Goal: Communication & Community: Answer question/provide support

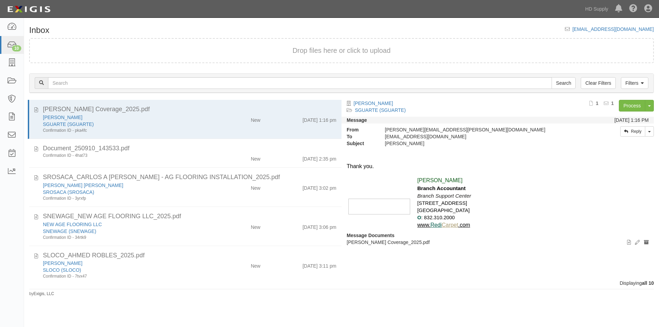
scroll to position [193, 0]
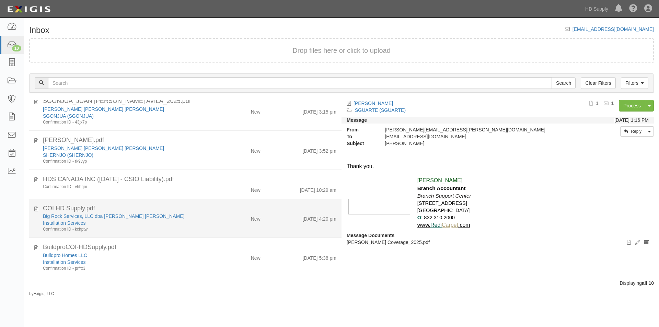
click at [38, 208] on div "COI HD Supply.pdf" at bounding box center [190, 208] width 304 height 9
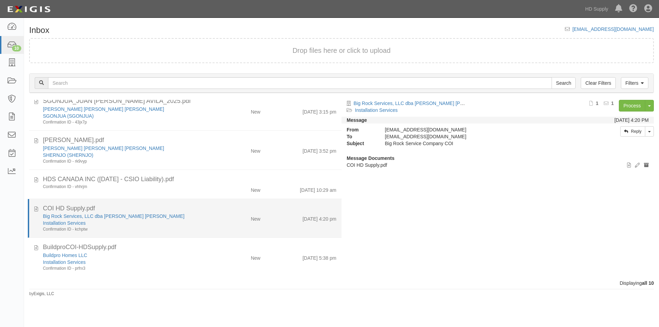
click at [33, 208] on div "COI HD Supply.pdf Big Rock Services, LLC dba Michael Ryan Webb Jr Installation …" at bounding box center [185, 218] width 312 height 28
click at [37, 208] on icon at bounding box center [36, 208] width 4 height 8
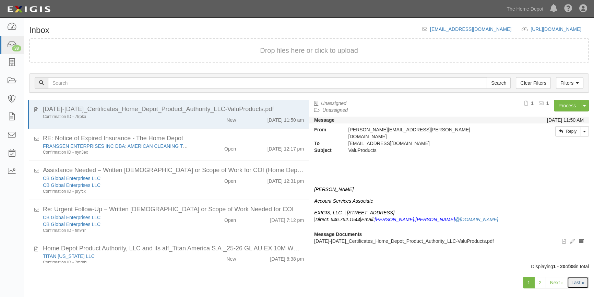
click at [572, 282] on link "Last »" at bounding box center [578, 283] width 22 height 12
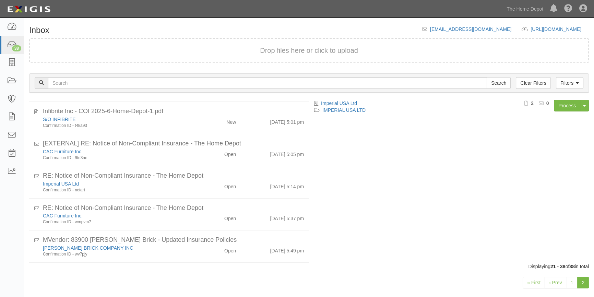
scroll to position [452, 0]
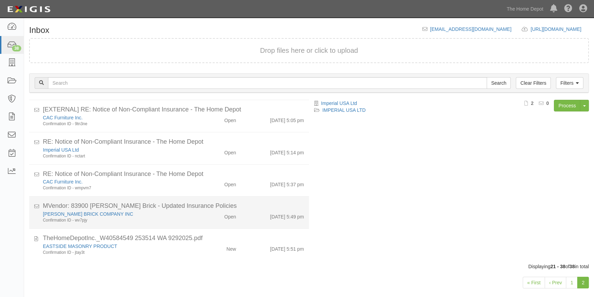
click at [187, 211] on div "SIMONS BRICK COMPANY INC" at bounding box center [117, 214] width 148 height 7
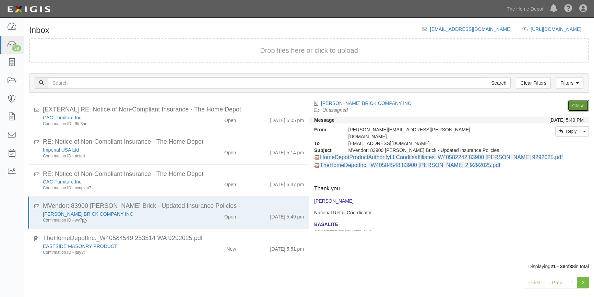
click at [575, 107] on link "Close" at bounding box center [578, 106] width 21 height 12
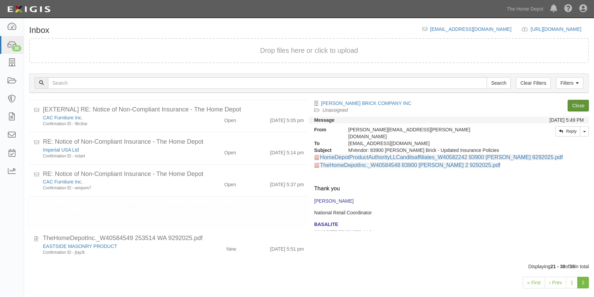
scroll to position [420, 0]
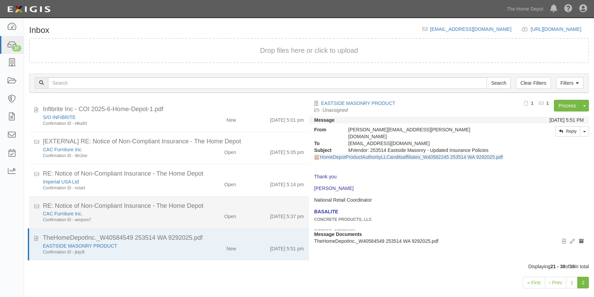
click at [197, 218] on div "Open" at bounding box center [218, 215] width 45 height 10
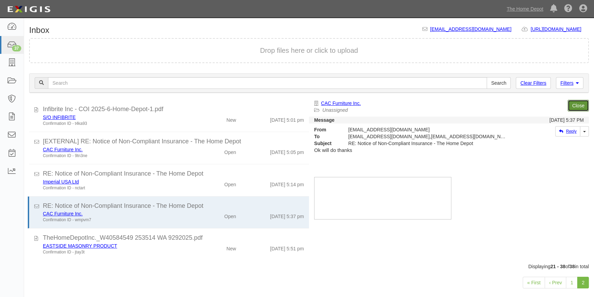
click at [580, 104] on link "Close" at bounding box center [578, 106] width 21 height 12
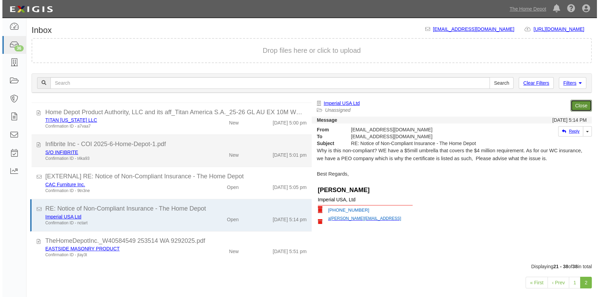
scroll to position [384, 0]
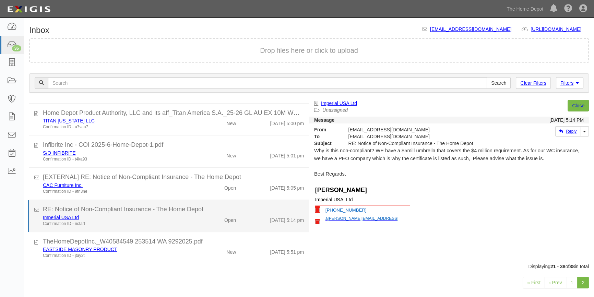
click at [165, 217] on div "Imperial USA Ltd" at bounding box center [117, 217] width 148 height 7
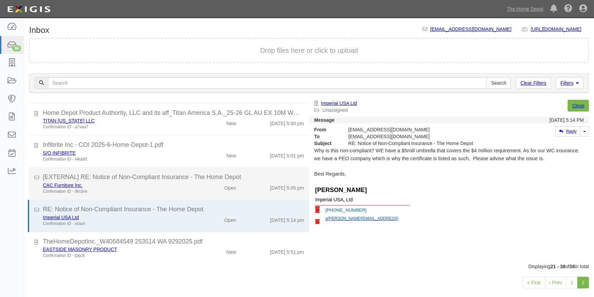
click at [149, 193] on div "Confirmation ID - 9tn3ne" at bounding box center [117, 192] width 148 height 6
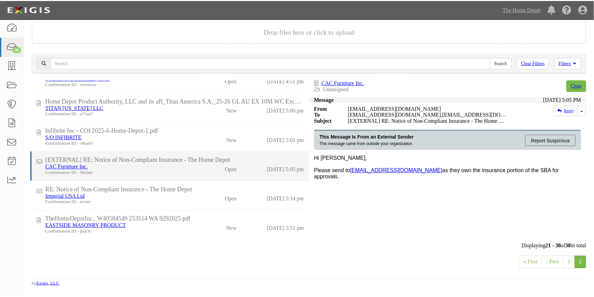
scroll to position [347, 0]
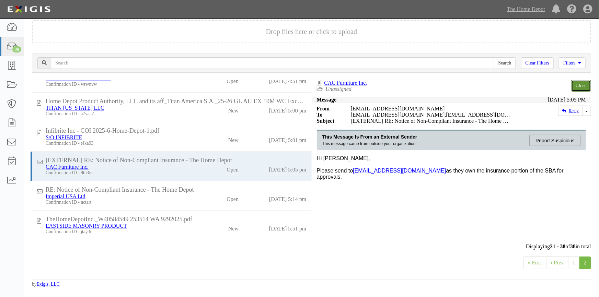
click at [578, 87] on link "Close" at bounding box center [581, 86] width 20 height 12
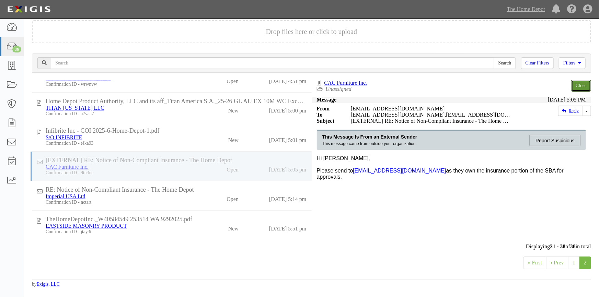
scroll to position [317, 0]
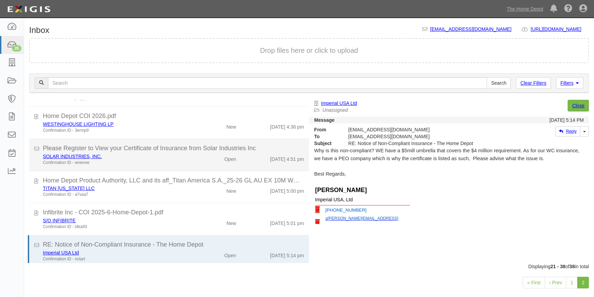
click at [134, 163] on div "Confirmation ID - wrwnvw" at bounding box center [117, 163] width 148 height 6
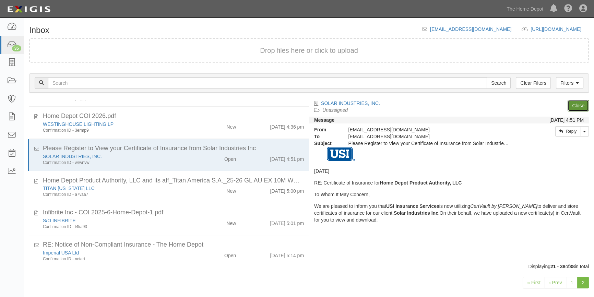
click at [574, 106] on link "Close" at bounding box center [578, 106] width 21 height 12
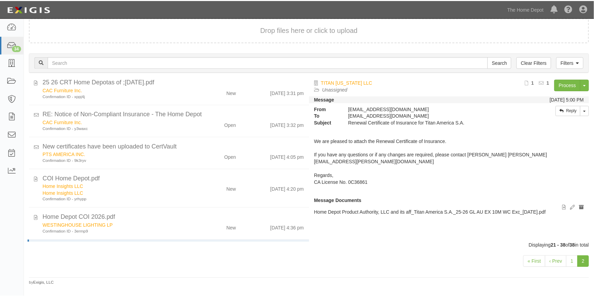
scroll to position [196, 0]
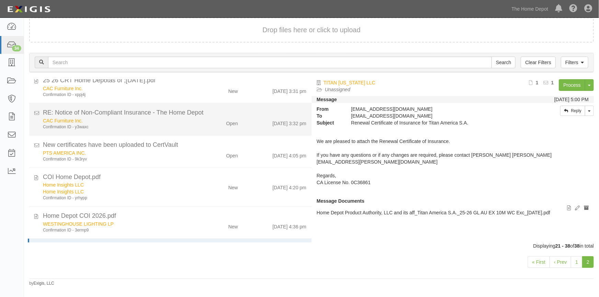
click at [131, 126] on div "Confirmation ID - y3waxc" at bounding box center [117, 127] width 149 height 6
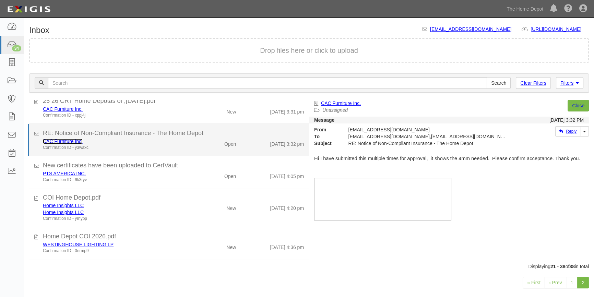
click at [59, 139] on link "CAC Furniture Inc." at bounding box center [63, 141] width 40 height 5
click at [138, 148] on div "Confirmation ID - y3waxc" at bounding box center [117, 148] width 148 height 6
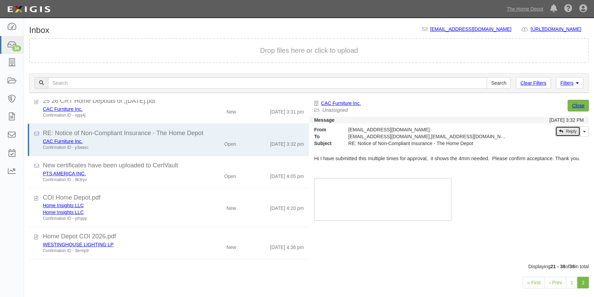
click at [561, 129] on icon at bounding box center [561, 131] width 4 height 4
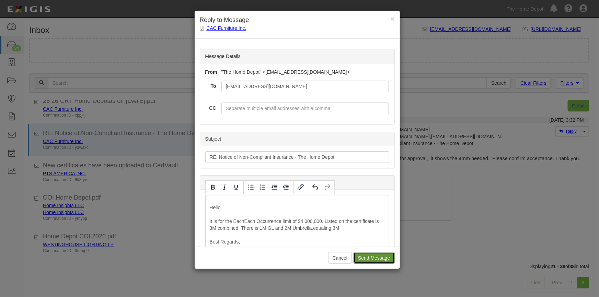
click at [381, 256] on input "Send Message" at bounding box center [373, 258] width 41 height 12
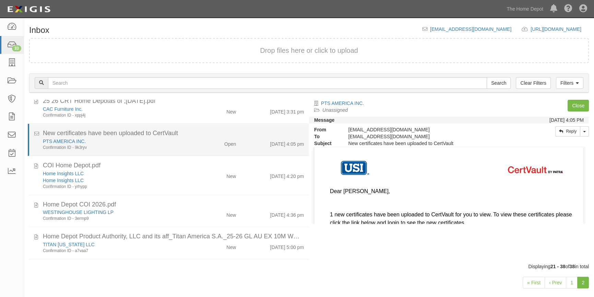
click at [179, 149] on div "Confirmation ID - 9k3ryv" at bounding box center [117, 148] width 148 height 6
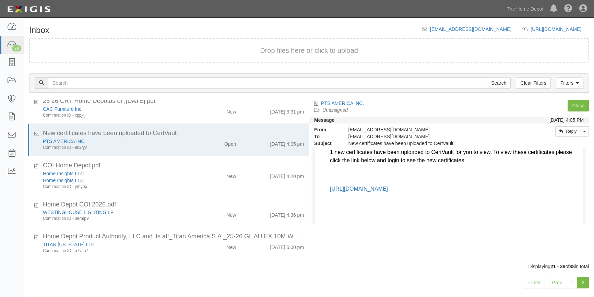
scroll to position [72, 0]
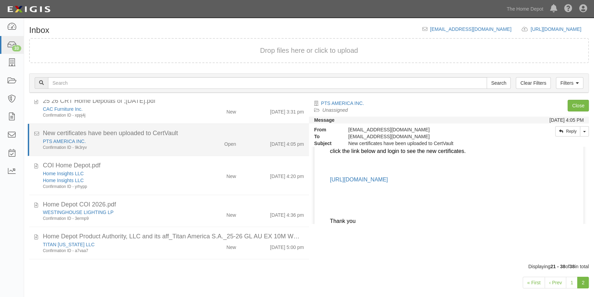
click at [57, 143] on div "PTS AMERICA INC." at bounding box center [117, 141] width 148 height 7
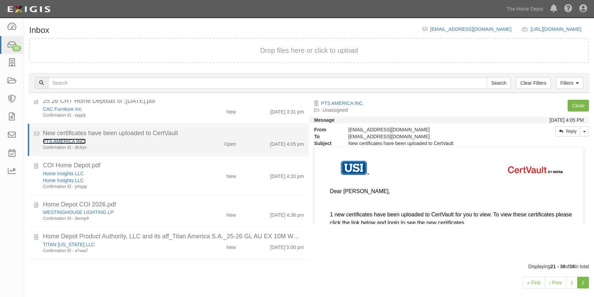
click at [57, 141] on link "PTS AMERICA INC." at bounding box center [64, 141] width 43 height 5
click at [196, 142] on div "Open" at bounding box center [218, 143] width 45 height 10
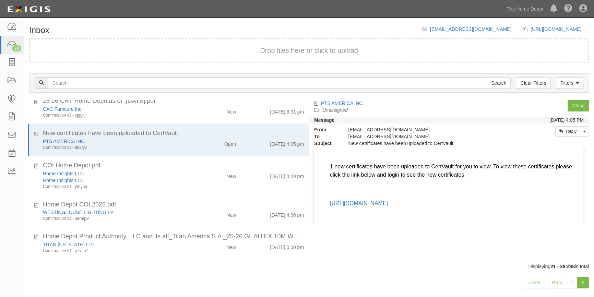
scroll to position [93, 0]
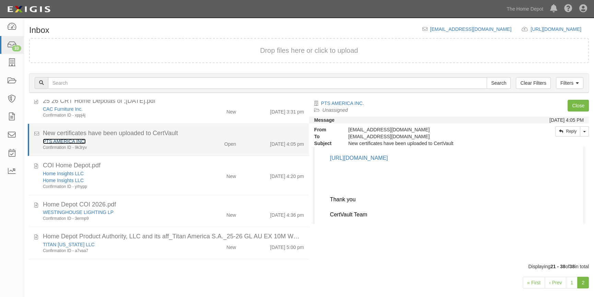
click at [75, 143] on link "PTS AMERICA INC." at bounding box center [64, 141] width 43 height 5
click at [160, 138] on div "PTS AMERICA INC." at bounding box center [117, 141] width 148 height 7
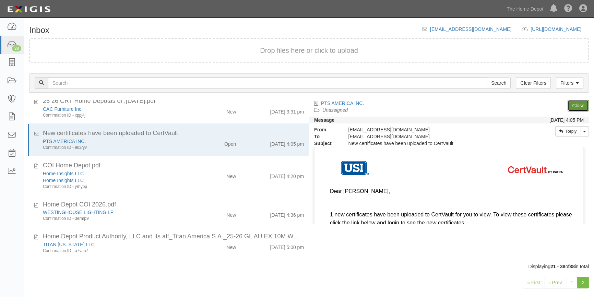
click at [578, 106] on link "Close" at bounding box center [578, 106] width 21 height 12
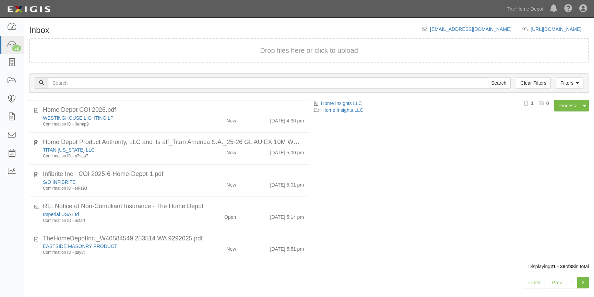
scroll to position [259, 0]
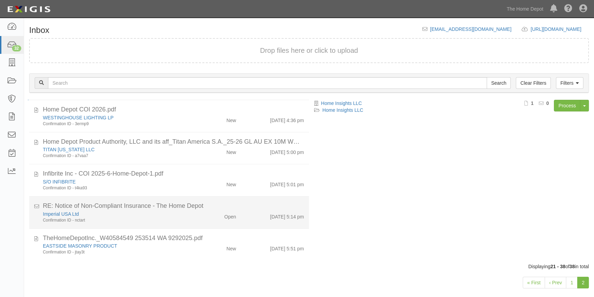
click at [145, 214] on div "Imperial USA Ltd" at bounding box center [117, 214] width 148 height 7
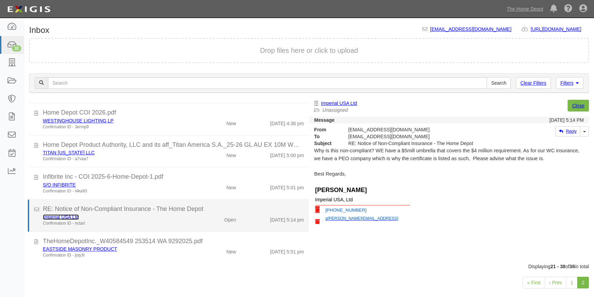
click at [54, 216] on link "Imperial USA Ltd" at bounding box center [61, 216] width 36 height 5
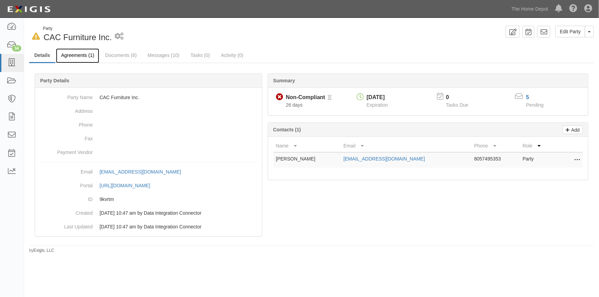
click at [82, 56] on link "Agreements (1)" at bounding box center [77, 55] width 43 height 15
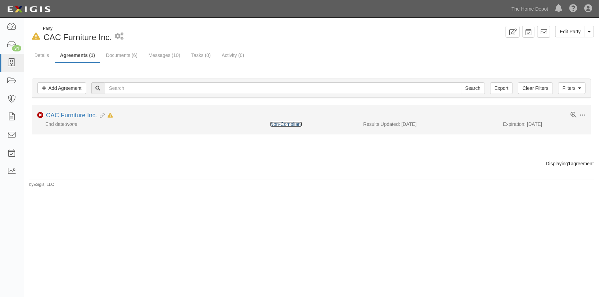
click at [285, 126] on link "Non-Compliant" at bounding box center [286, 123] width 32 height 5
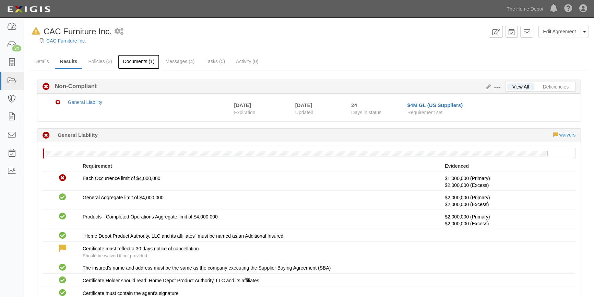
click at [143, 61] on link "Documents (1)" at bounding box center [139, 62] width 42 height 15
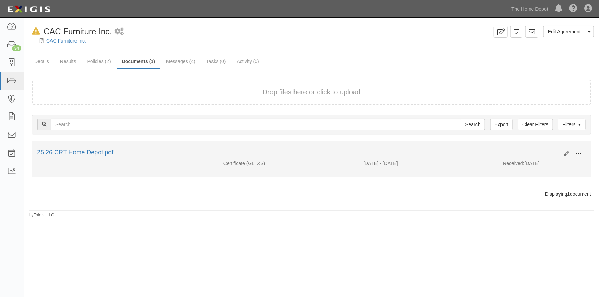
click at [579, 153] on span at bounding box center [578, 154] width 6 height 6
click at [552, 166] on link "View" at bounding box center [545, 163] width 54 height 12
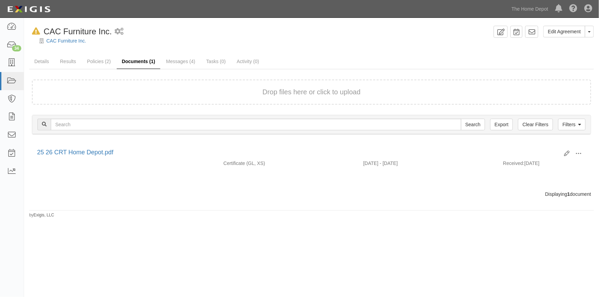
click at [131, 60] on link "Documents (1)" at bounding box center [139, 62] width 44 height 15
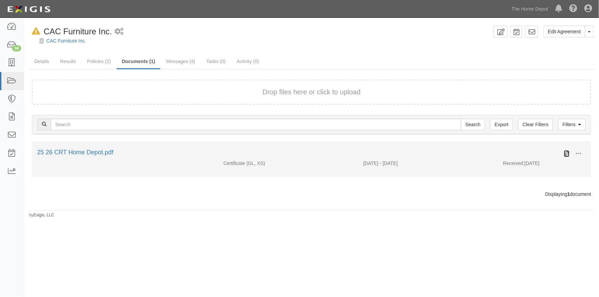
click at [564, 154] on icon at bounding box center [566, 153] width 5 height 5
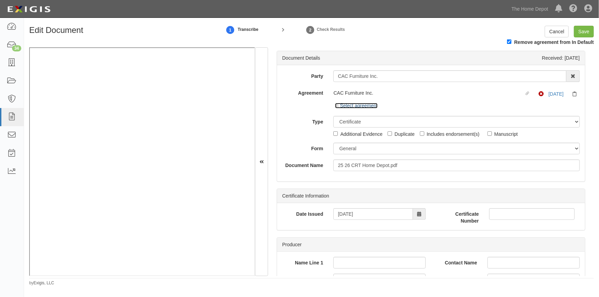
click at [370, 107] on link "Select agreement" at bounding box center [356, 105] width 43 height 5
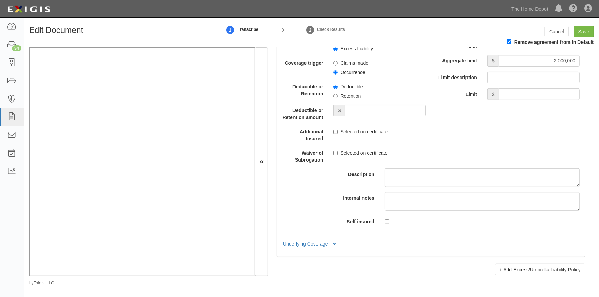
scroll to position [1451, 0]
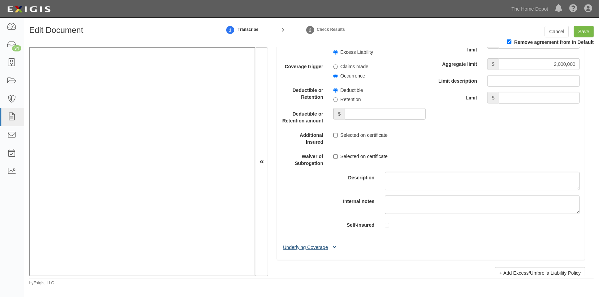
click at [310, 251] on button "Underlying Coverage" at bounding box center [310, 247] width 57 height 7
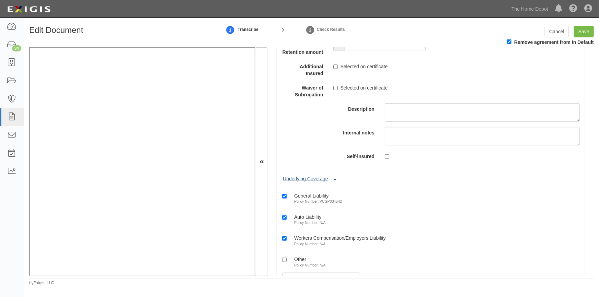
scroll to position [1638, 0]
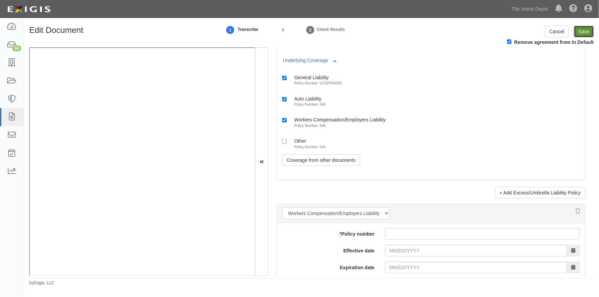
click at [586, 32] on input "Save" at bounding box center [584, 32] width 20 height 12
type input "1000000"
type input "2000000"
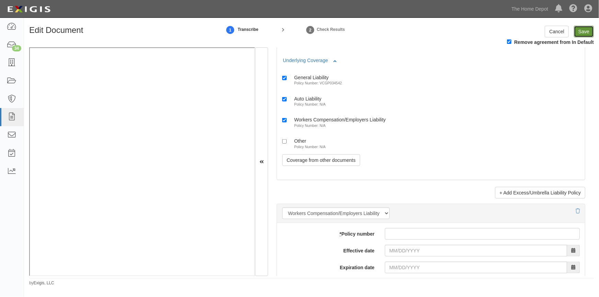
type input "2000000"
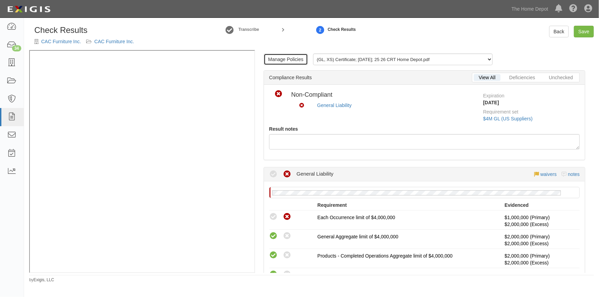
click at [287, 58] on link "Manage Policies" at bounding box center [285, 60] width 44 height 12
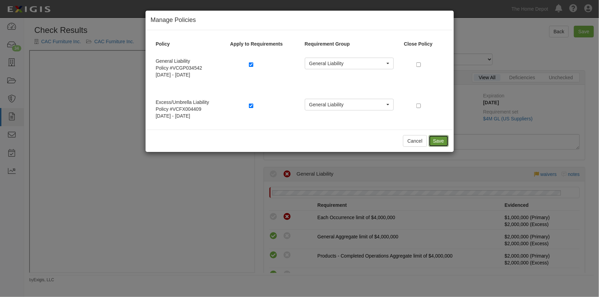
click at [435, 142] on button "Save" at bounding box center [439, 141] width 20 height 12
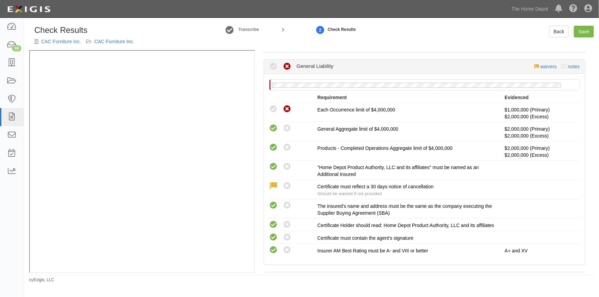
scroll to position [62, 0]
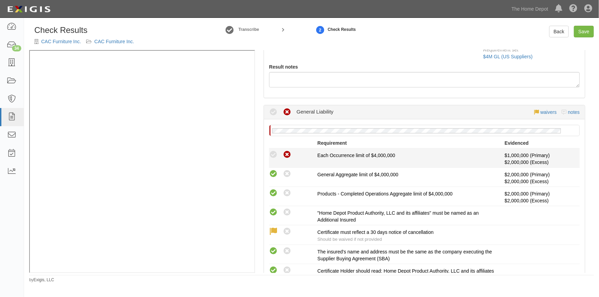
click at [273, 153] on icon at bounding box center [273, 155] width 9 height 9
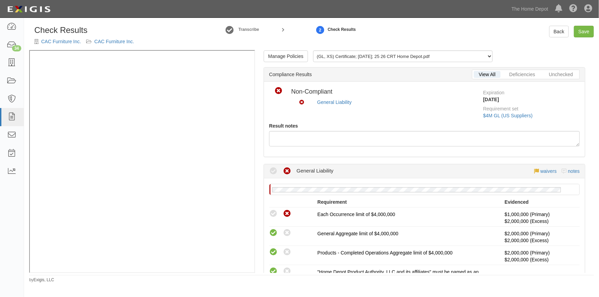
scroll to position [0, 0]
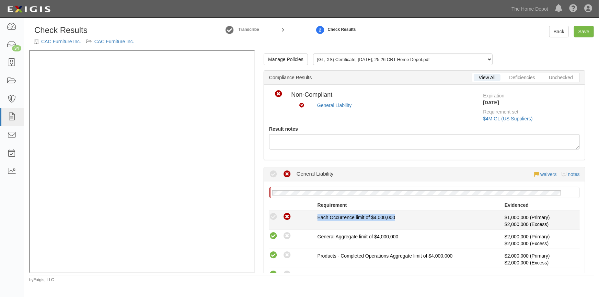
drag, startPoint x: 316, startPoint y: 217, endPoint x: 397, endPoint y: 218, distance: 80.6
click at [397, 218] on div "Each Occurrence limit of $4,000,000" at bounding box center [410, 217] width 187 height 7
copy span "Each Occurrence limit of $4,000,000"
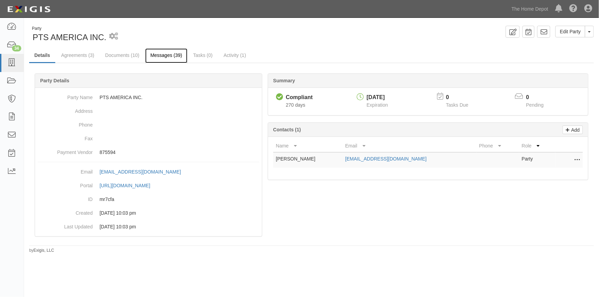
click at [167, 56] on link "Messages (39)" at bounding box center [166, 55] width 42 height 15
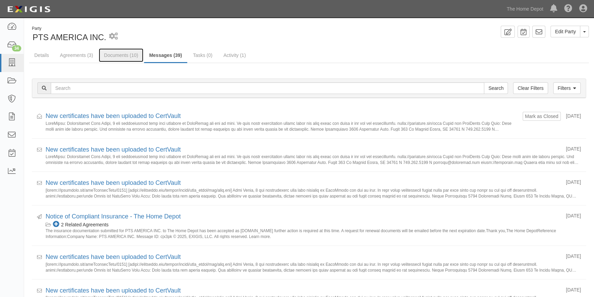
click at [125, 53] on link "Documents (10)" at bounding box center [121, 55] width 45 height 14
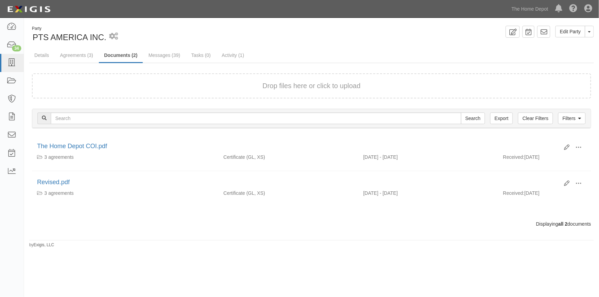
click at [120, 55] on link "Documents (2)" at bounding box center [121, 55] width 44 height 15
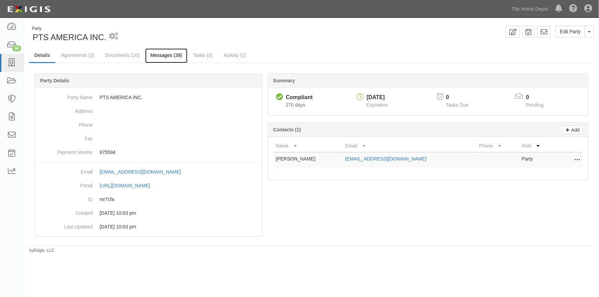
click at [166, 56] on link "Messages (39)" at bounding box center [166, 55] width 42 height 15
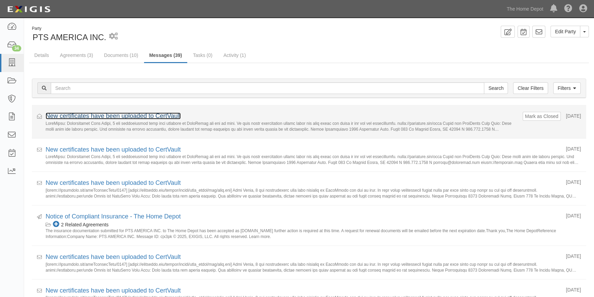
click at [96, 115] on link "New certificates have been uploaded to CertVault" at bounding box center [113, 116] width 135 height 7
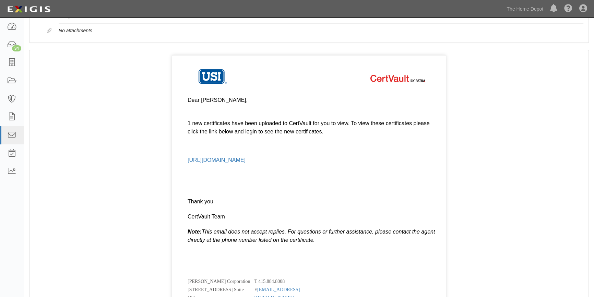
scroll to position [39, 0]
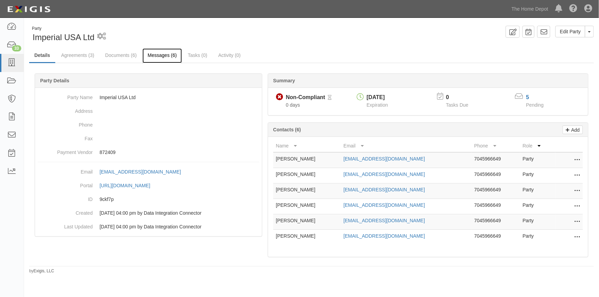
click at [156, 54] on link "Messages (6)" at bounding box center [161, 55] width 39 height 15
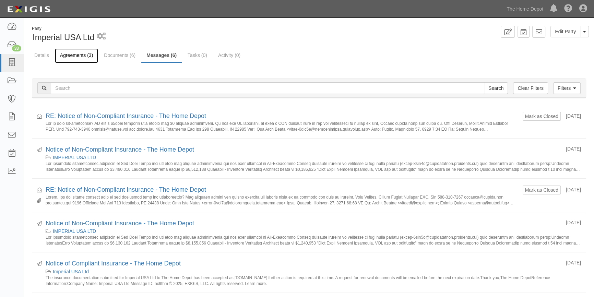
click at [86, 50] on link "Agreements (3)" at bounding box center [76, 55] width 43 height 15
click at [84, 53] on link "Agreements (3)" at bounding box center [76, 55] width 43 height 15
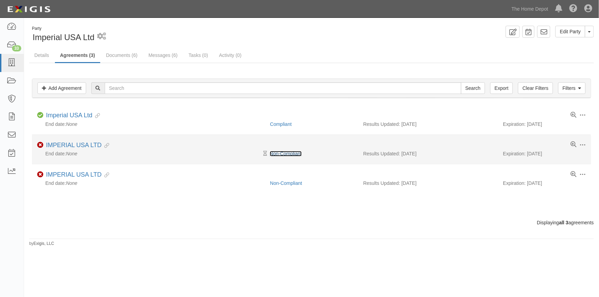
click at [282, 153] on link "Non-Compliant" at bounding box center [286, 153] width 32 height 5
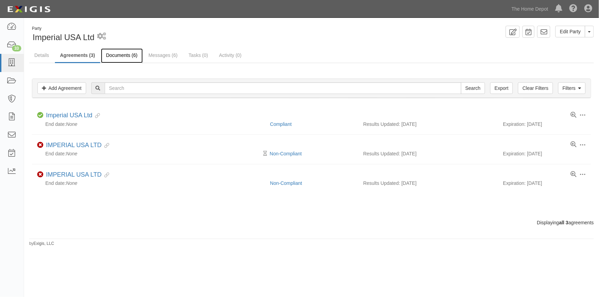
click at [124, 57] on link "Documents (6)" at bounding box center [122, 55] width 42 height 15
